Goal: Task Accomplishment & Management: Manage account settings

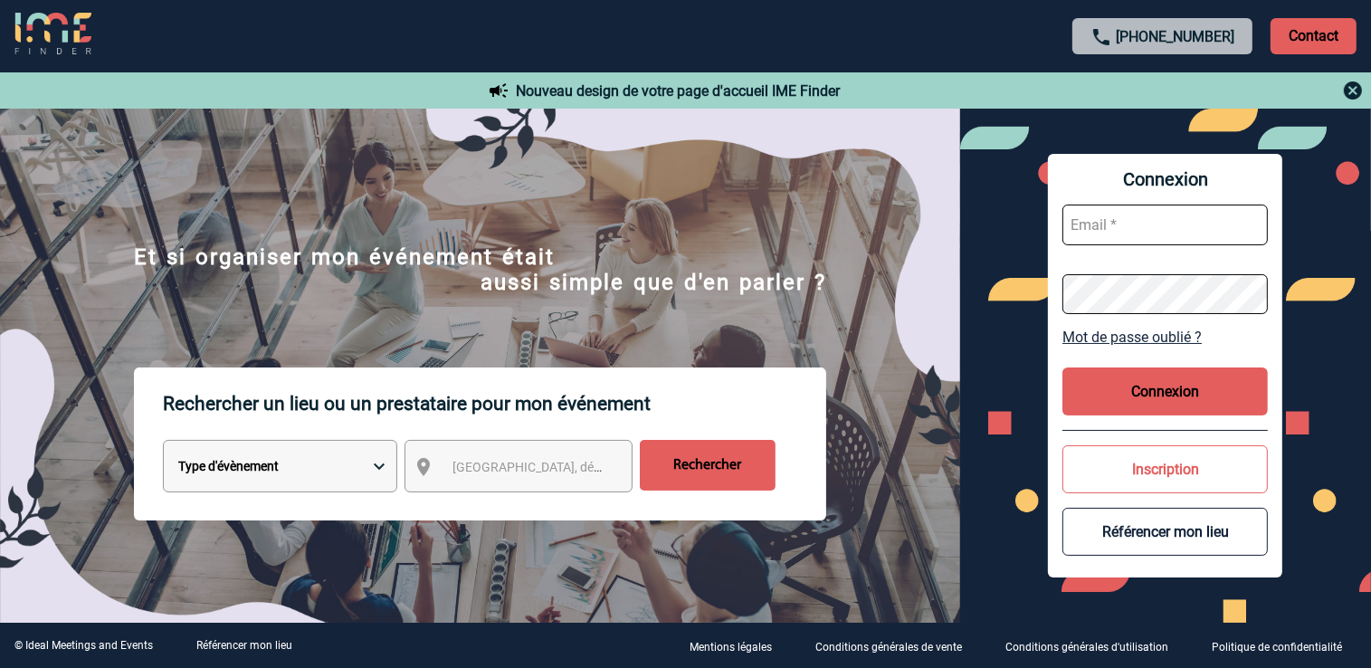
paste input "stephanie.cadet@atout-france.fr"
type input "stephanie.cadet@atout-france.fr"
click at [1101, 388] on button "Connexion" at bounding box center [1165, 391] width 205 height 48
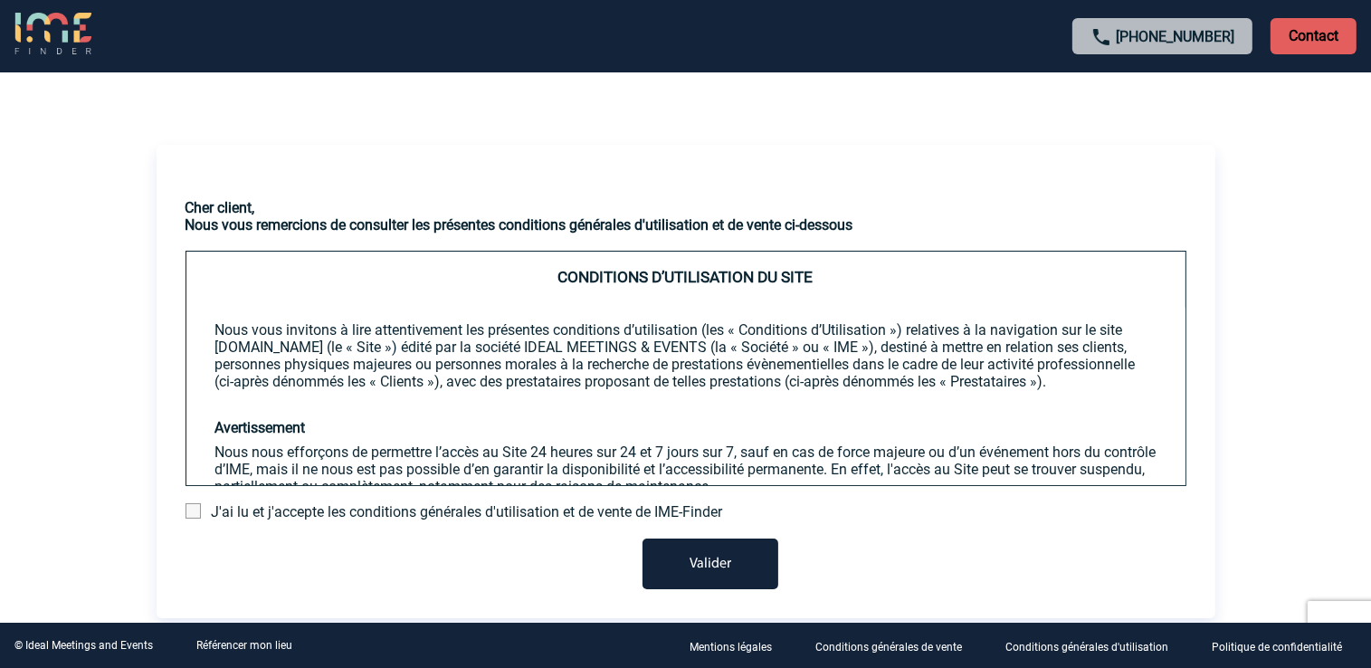
click at [708, 573] on button "Valider" at bounding box center [711, 563] width 136 height 51
click at [703, 562] on button "Valider" at bounding box center [711, 563] width 136 height 51
drag, startPoint x: 198, startPoint y: 511, endPoint x: 261, endPoint y: 518, distance: 62.8
click at [199, 511] on span at bounding box center [193, 510] width 15 height 15
click at [0, 0] on input "checkbox" at bounding box center [0, 0] width 0 height 0
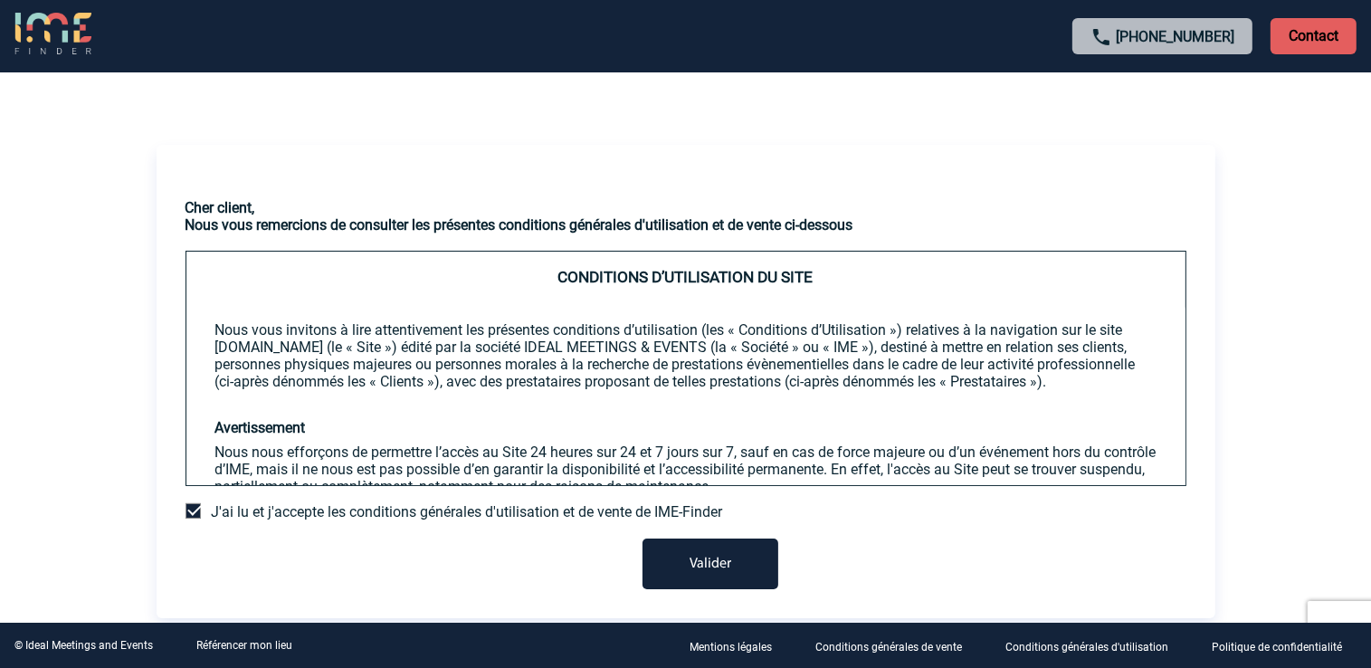
click at [673, 565] on button "Valider" at bounding box center [711, 563] width 136 height 51
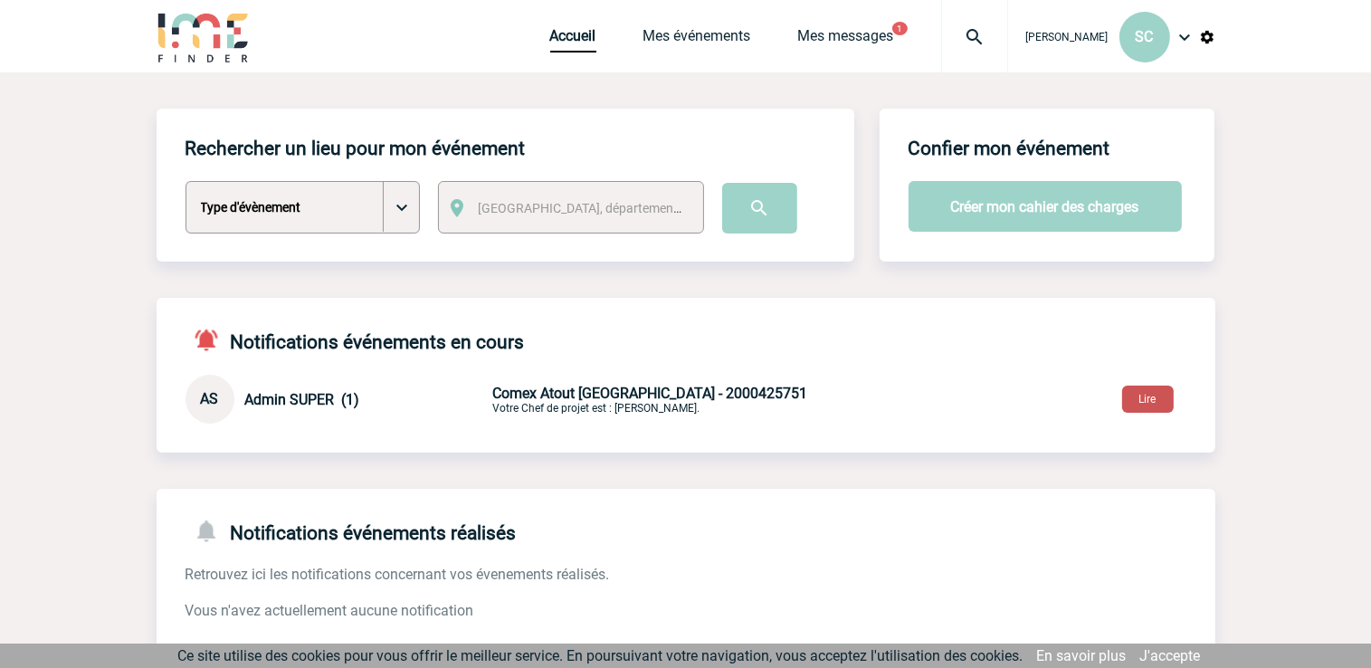
click at [1144, 411] on button "Lire" at bounding box center [1148, 399] width 52 height 27
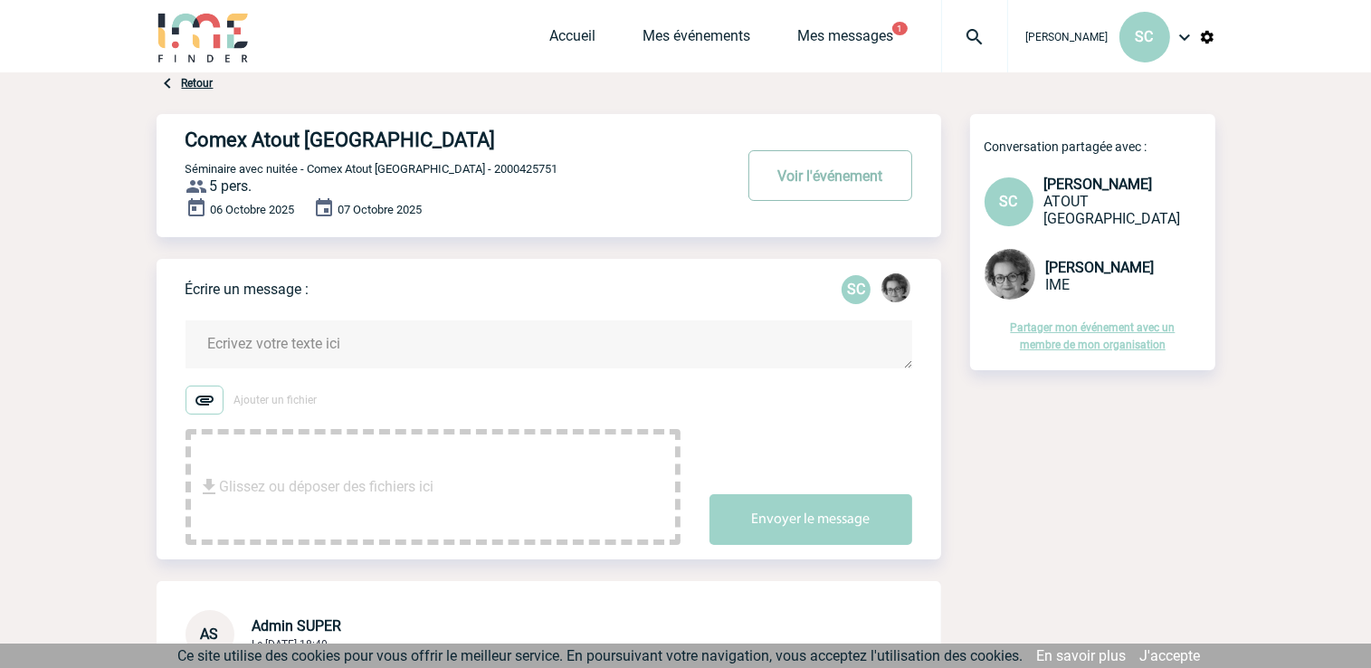
click at [776, 186] on button "Voir l'événement" at bounding box center [830, 175] width 164 height 51
